Goal: Use online tool/utility: Utilize a website feature to perform a specific function

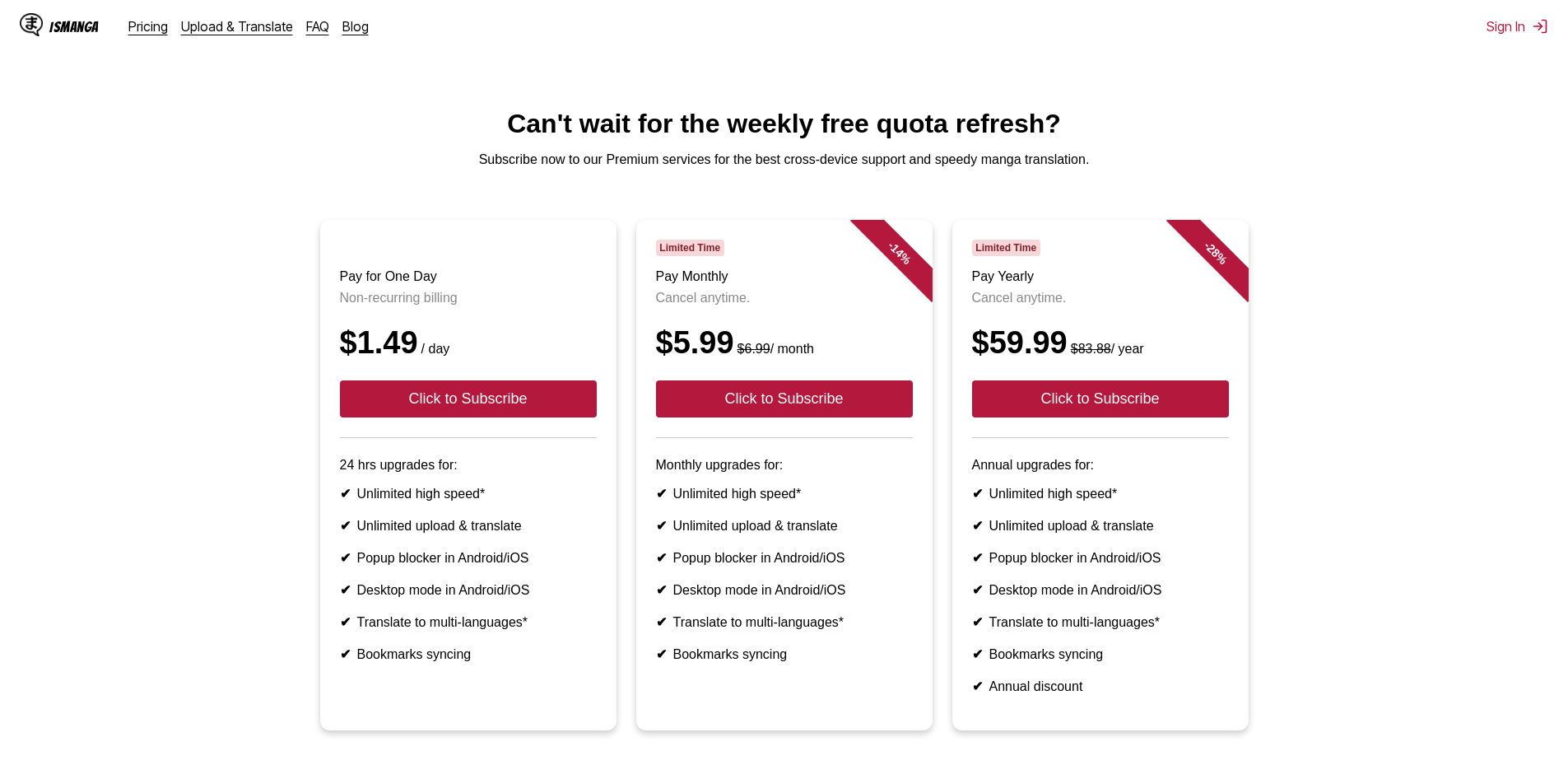
click at [91, 36] on div "IsManga" at bounding box center [59, 26] width 79 height 26
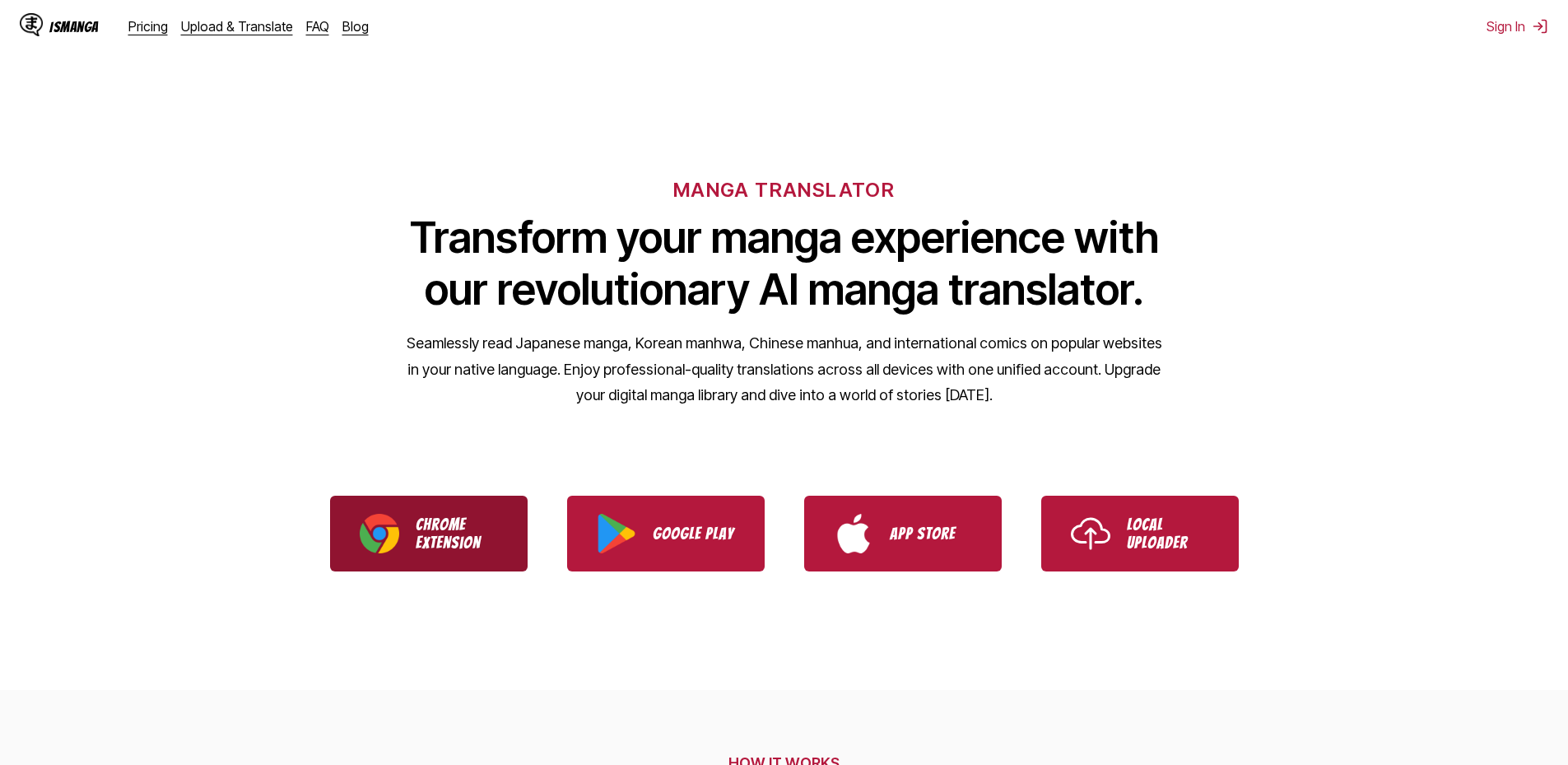
click at [507, 537] on link "Chrome Extension" at bounding box center [428, 534] width 197 height 76
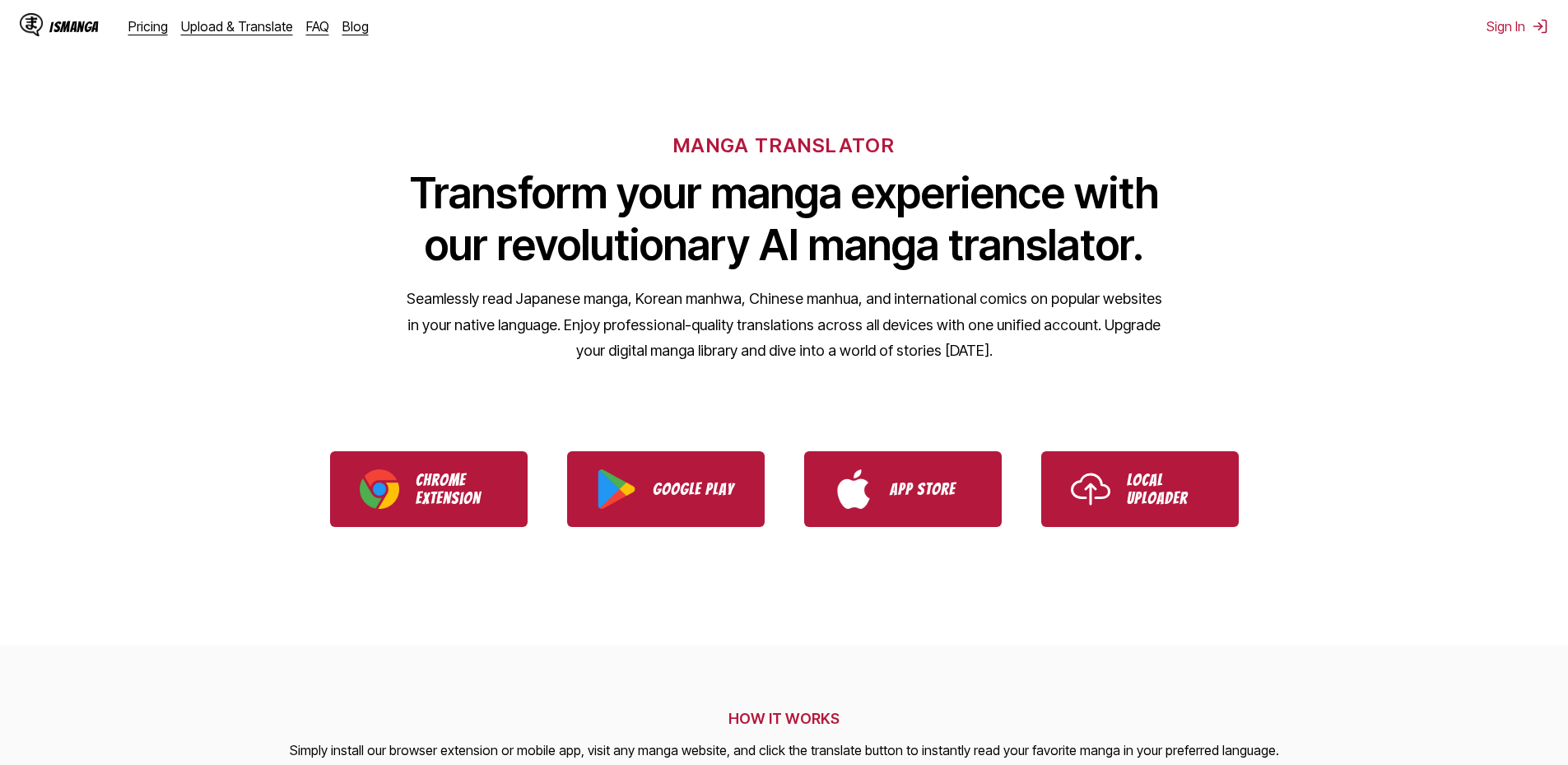
drag, startPoint x: 426, startPoint y: 114, endPoint x: 404, endPoint y: 111, distance: 22.2
click at [407, 111] on div "MANGA TRANSLATOR Transform your manga experience with our revolutionary AI mang…" at bounding box center [784, 221] width 1568 height 315
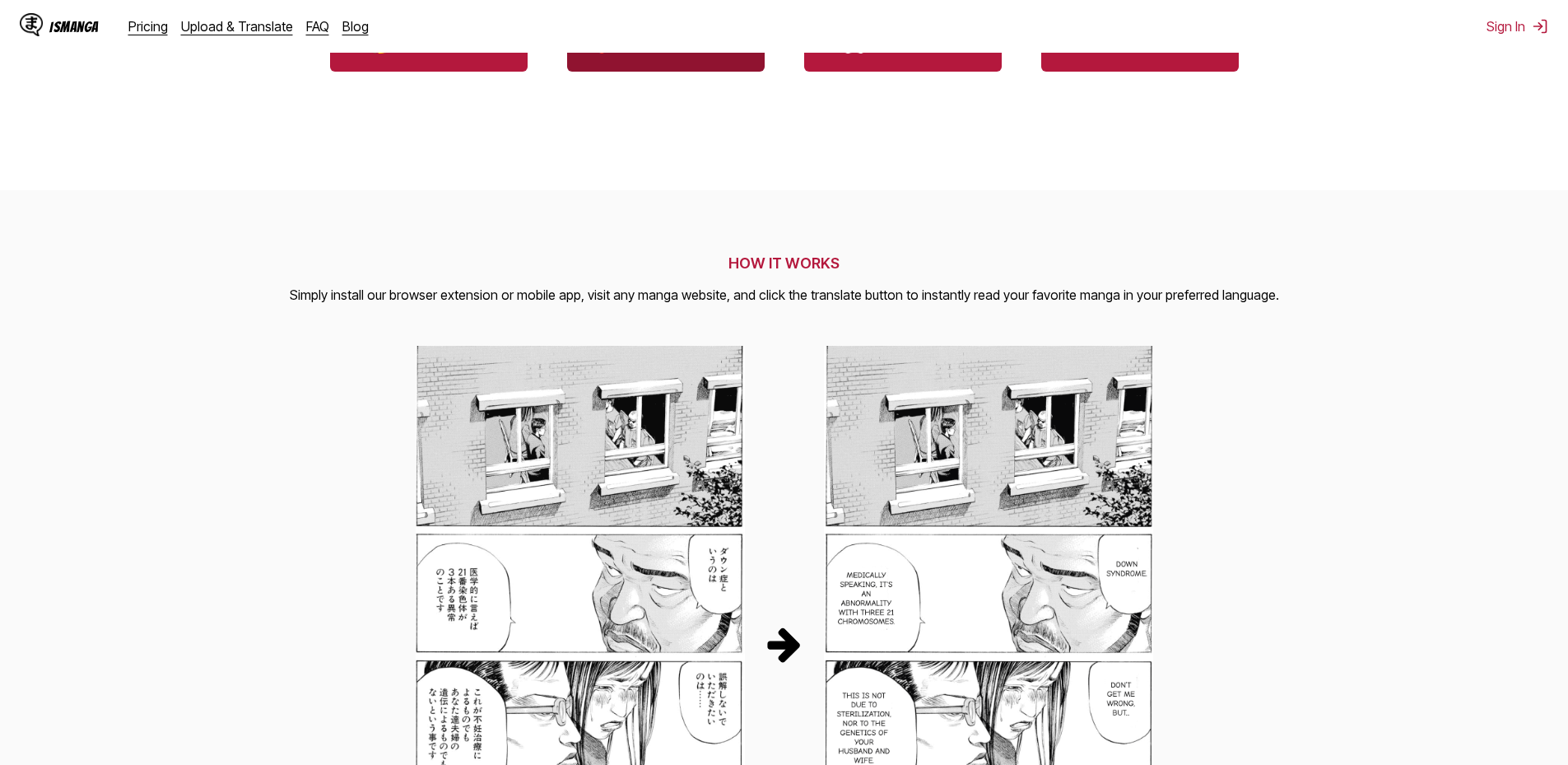
scroll to position [412, 0]
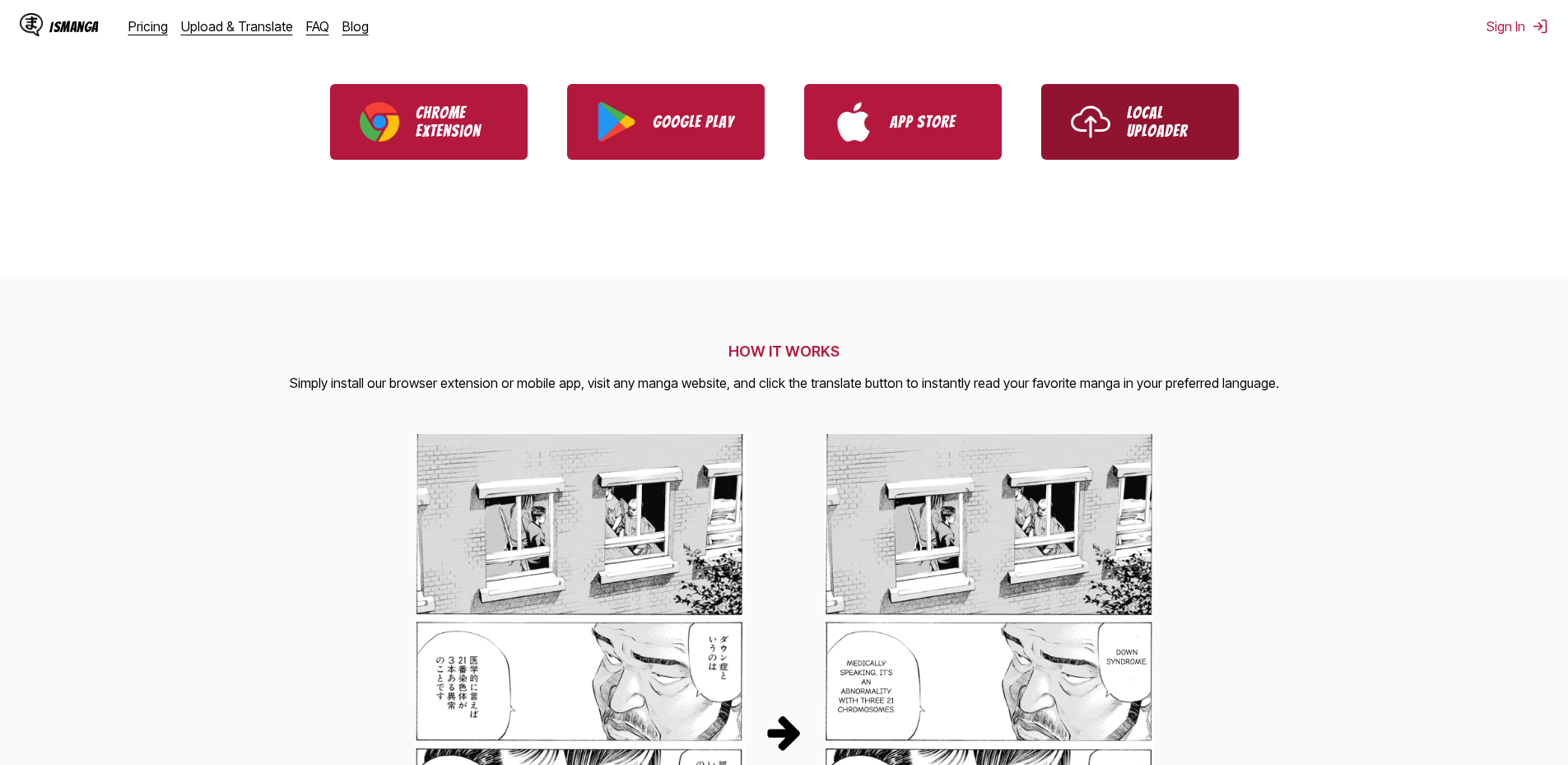
click at [1093, 135] on img "Use IsManga Local Uploader" at bounding box center [1092, 122] width 40 height 40
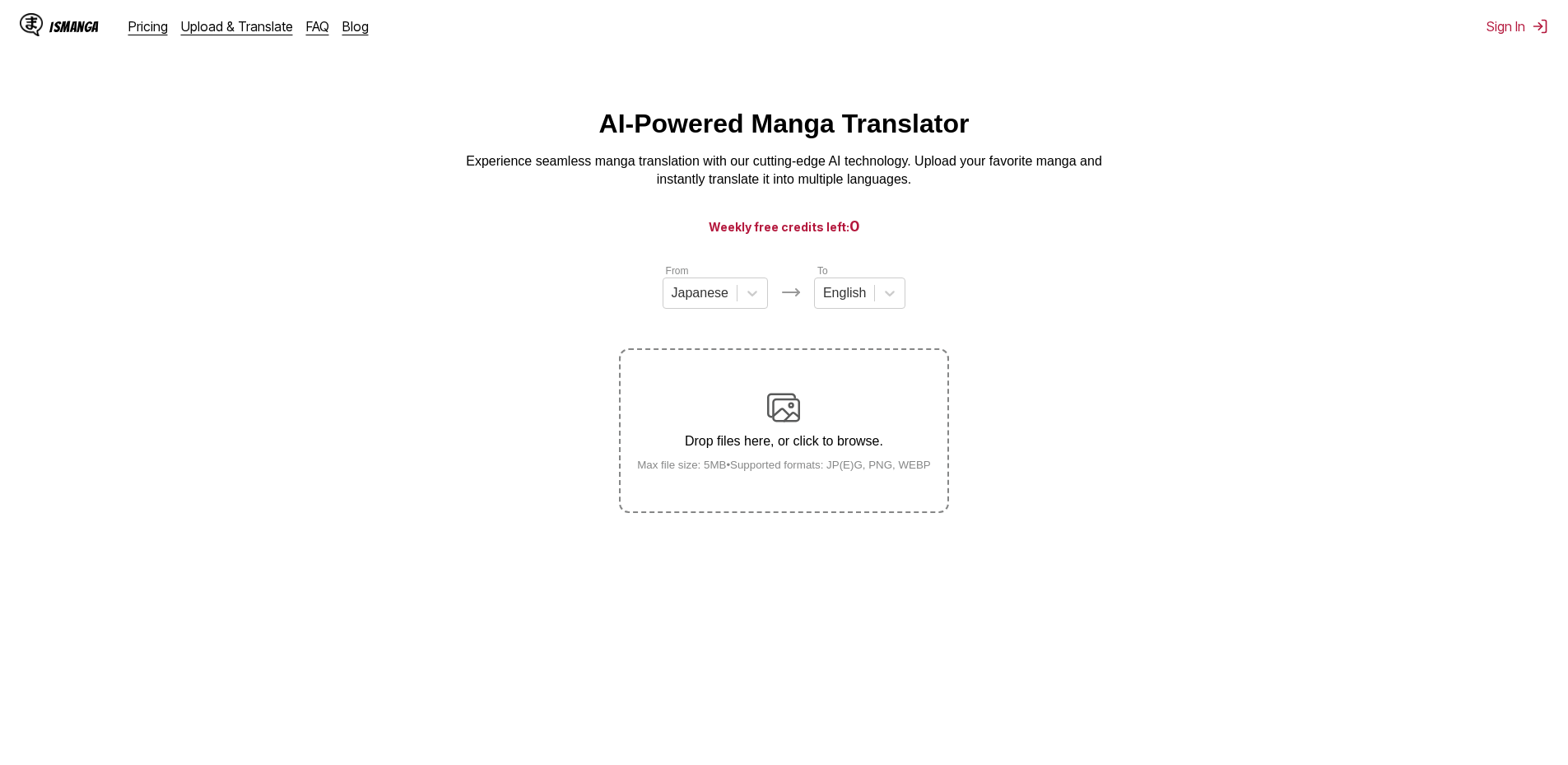
click at [633, 413] on label "Drop files here, or click to browse. Max file size: 5MB • Supported formats: JP…" at bounding box center [784, 431] width 326 height 161
click at [0, 0] on input "Drop files here, or click to browse. Max file size: 5MB • Supported formats: JP…" at bounding box center [0, 0] width 0 height 0
